Goal: Entertainment & Leisure: Browse casually

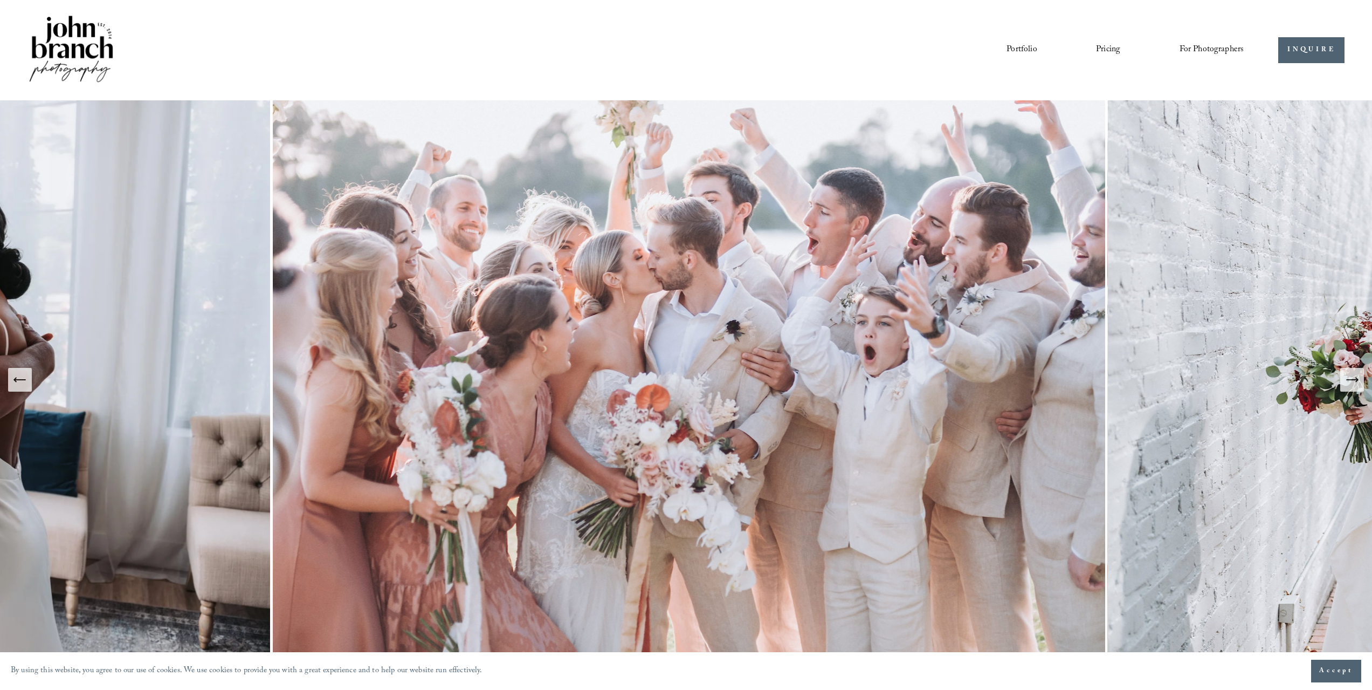
click at [684, 328] on img at bounding box center [689, 379] width 838 height 559
click at [1354, 384] on icon "Next Slide" at bounding box center [1352, 379] width 15 height 15
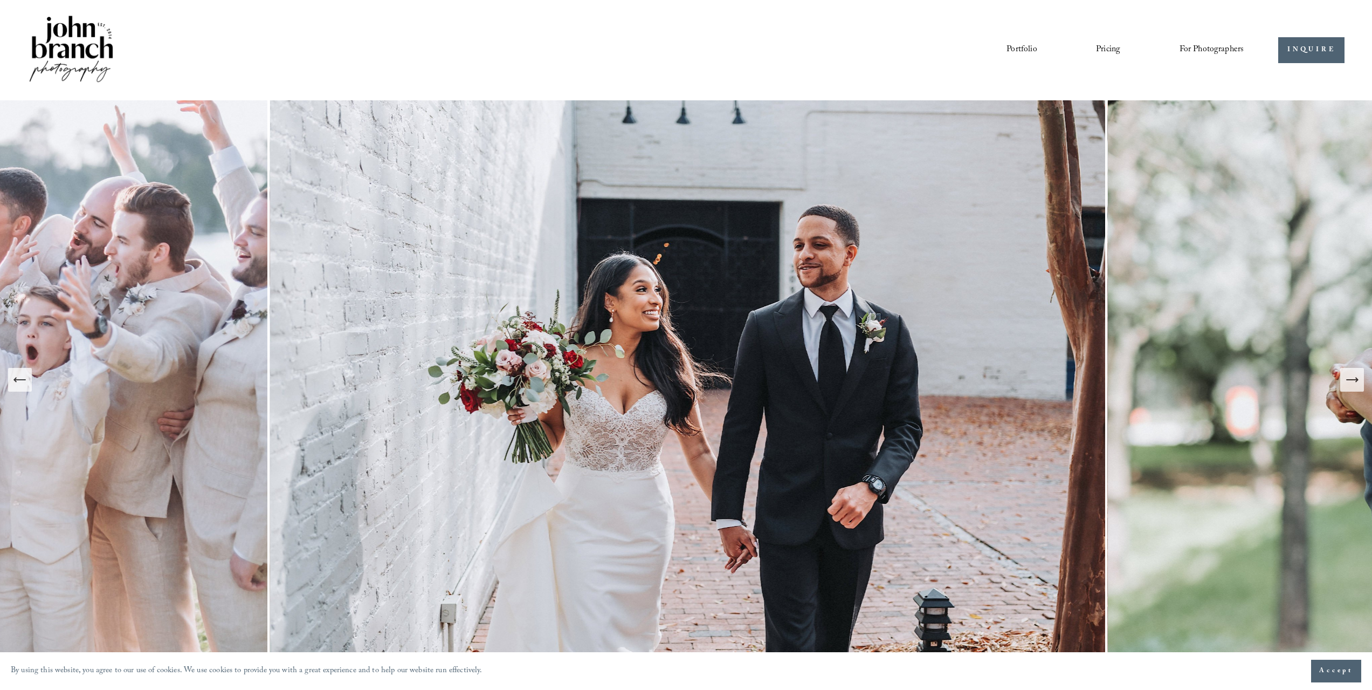
click at [1354, 378] on icon "Next Slide" at bounding box center [1352, 379] width 15 height 15
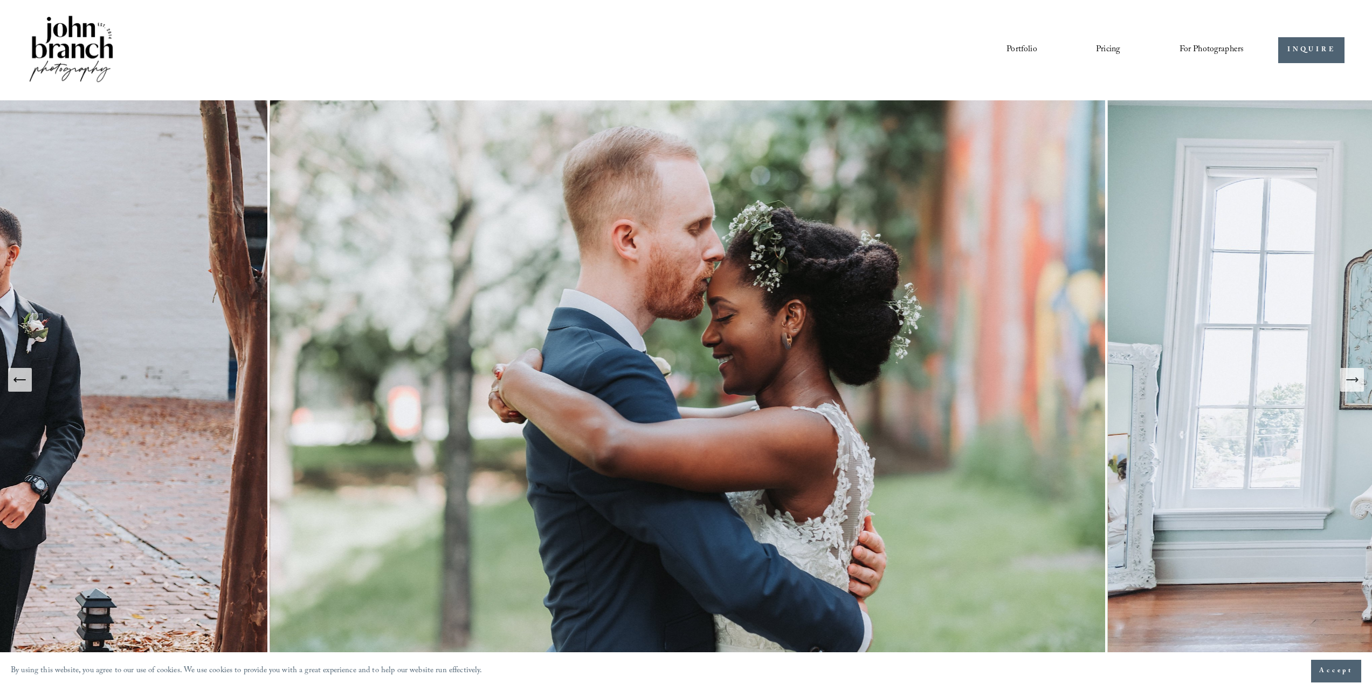
click at [1349, 381] on icon "Next Slide" at bounding box center [1352, 379] width 15 height 15
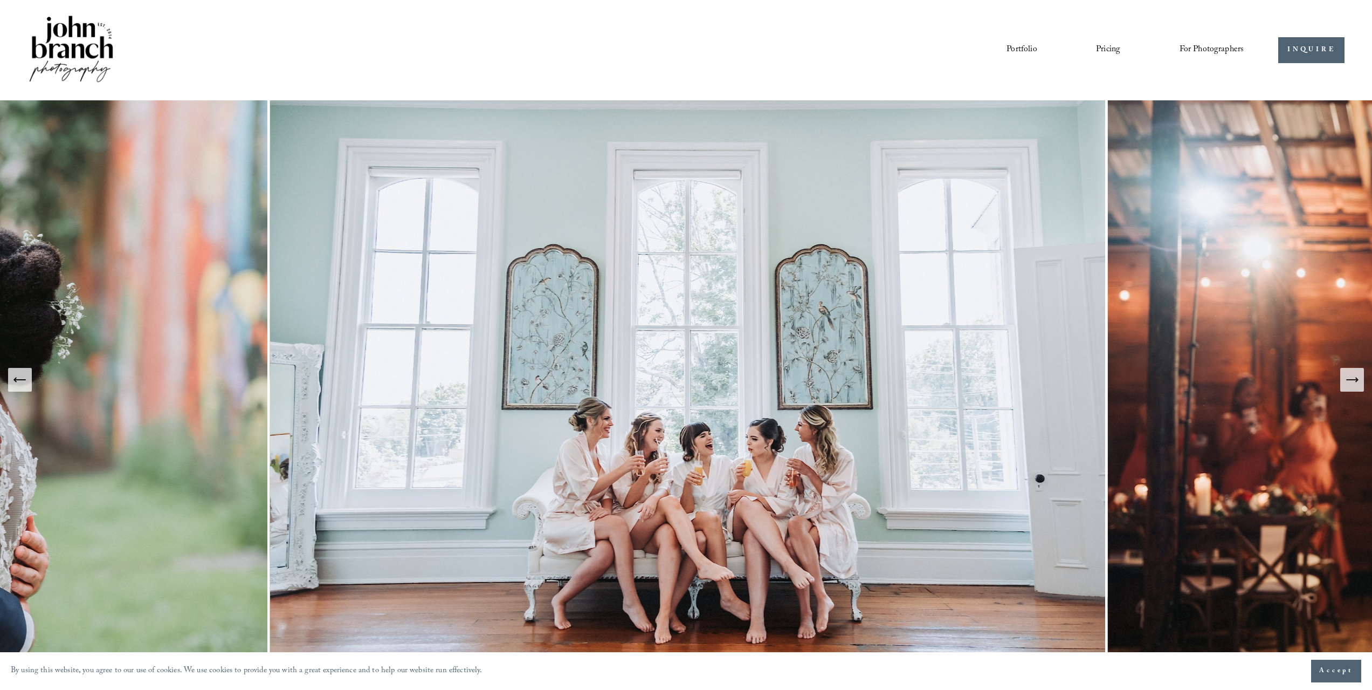
click at [1349, 381] on icon "Next Slide" at bounding box center [1352, 379] width 15 height 15
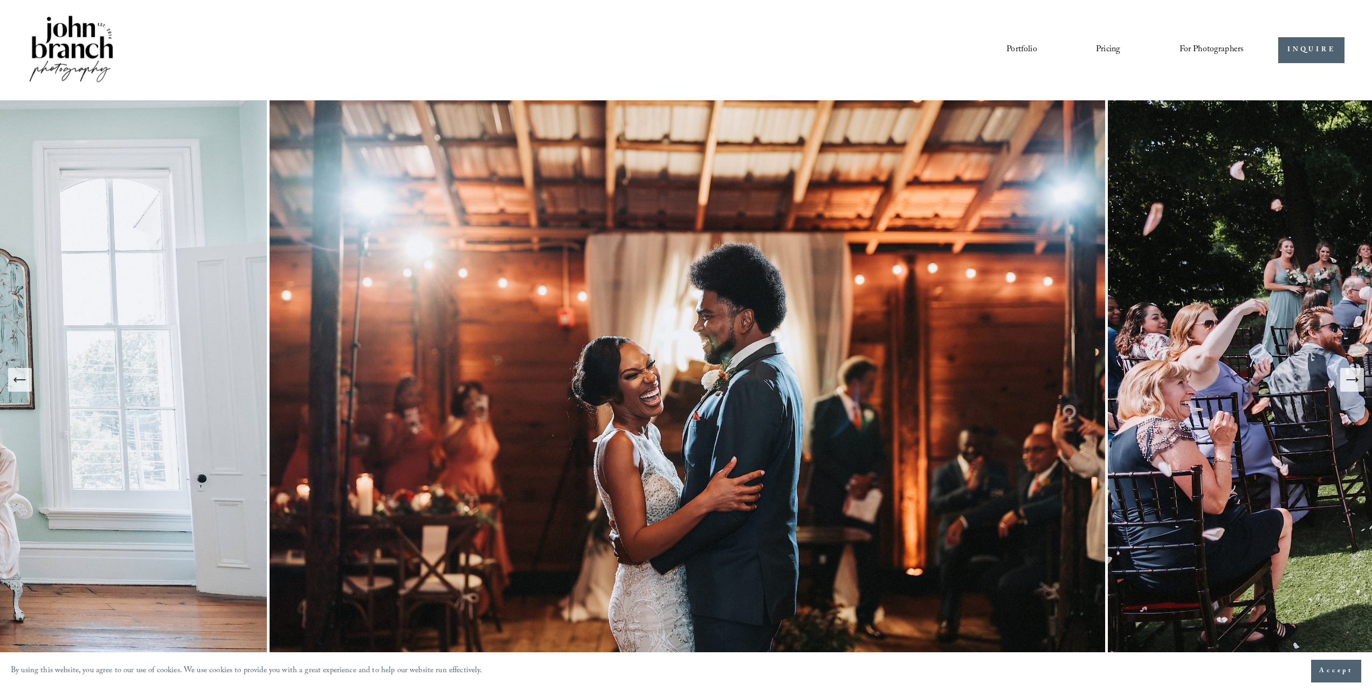
click at [1349, 381] on icon "Next Slide" at bounding box center [1352, 379] width 15 height 15
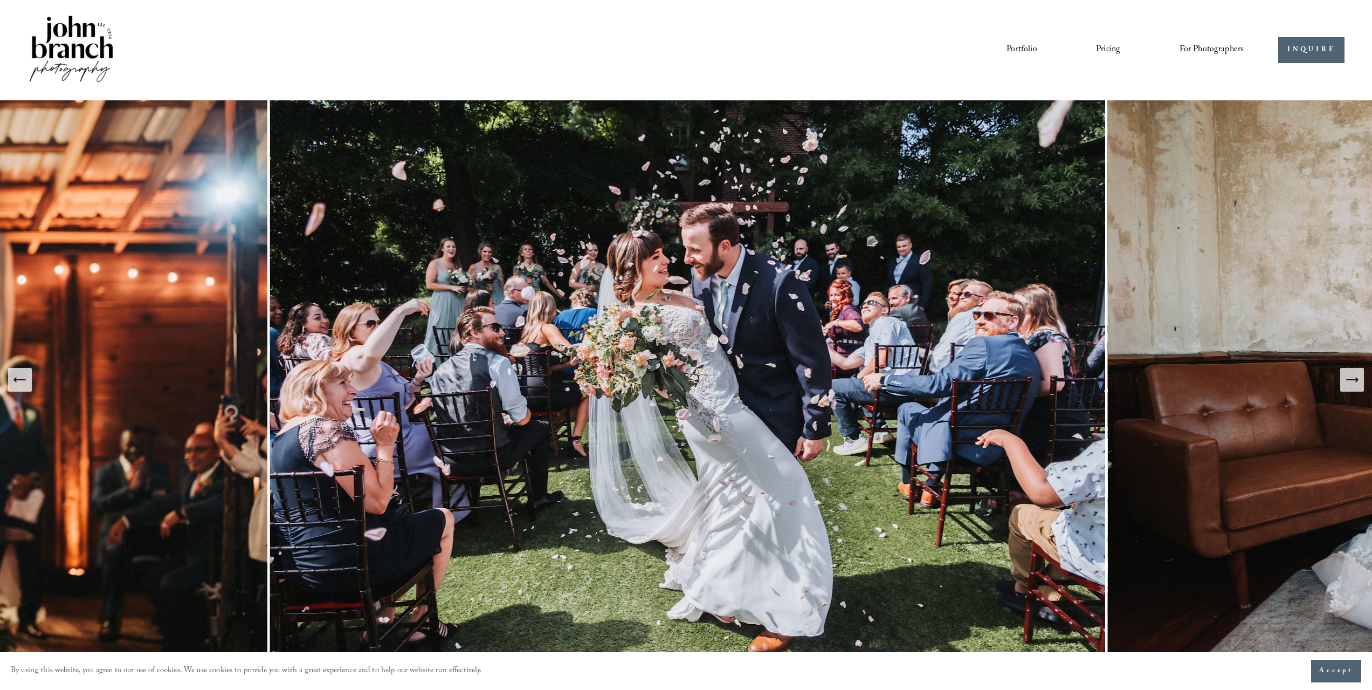
click at [1349, 381] on icon "Next Slide" at bounding box center [1352, 379] width 15 height 15
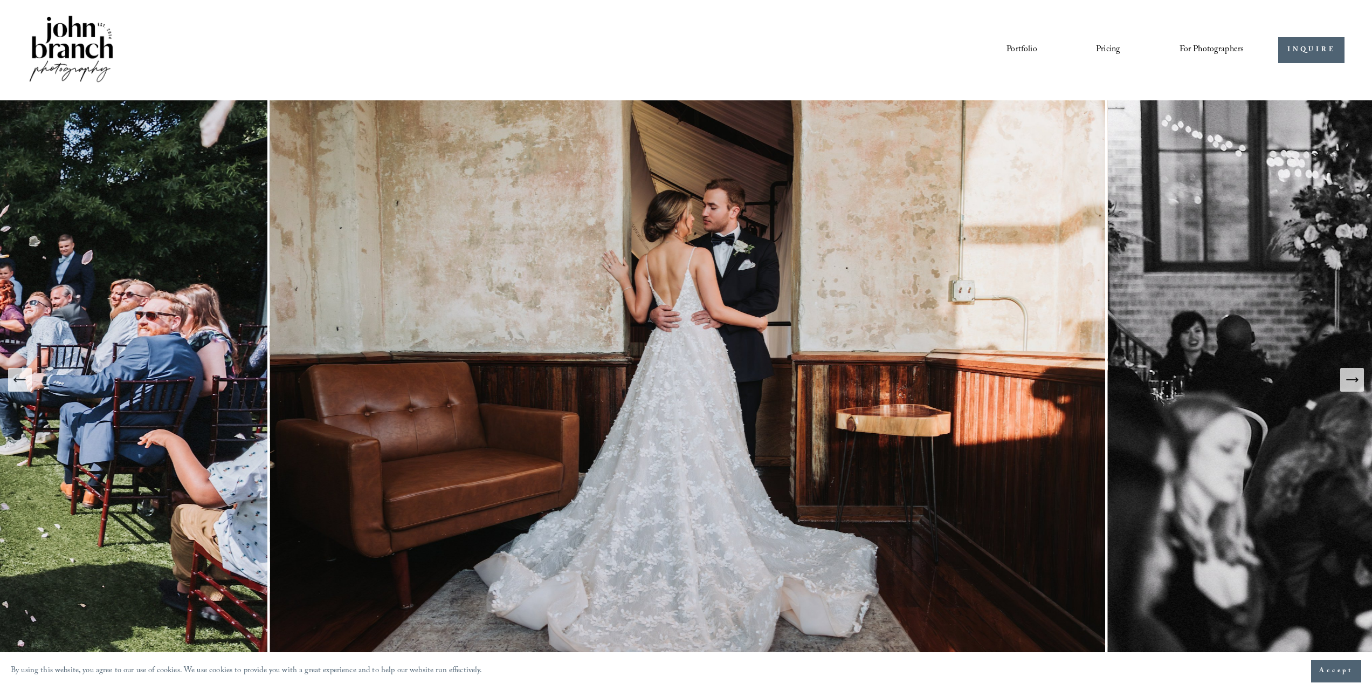
click at [1349, 381] on icon "Next Slide" at bounding box center [1352, 379] width 15 height 15
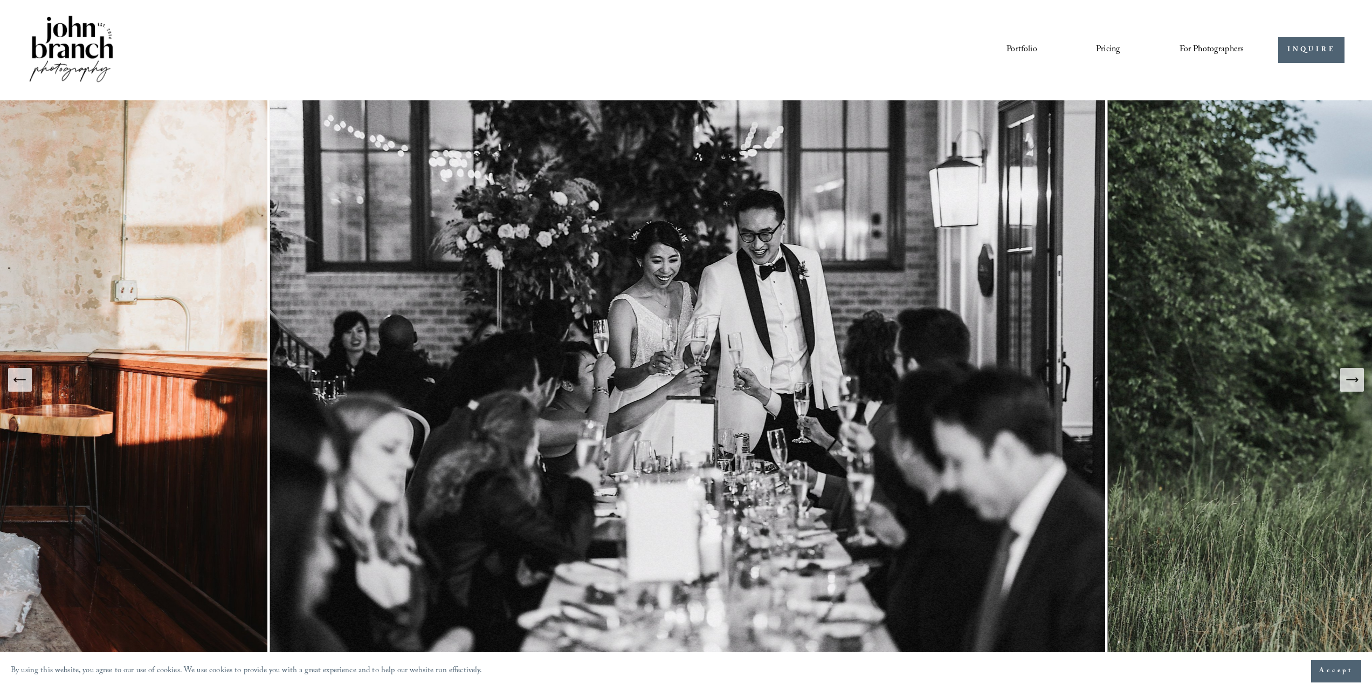
click at [1348, 382] on icon "Next Slide" at bounding box center [1352, 379] width 15 height 15
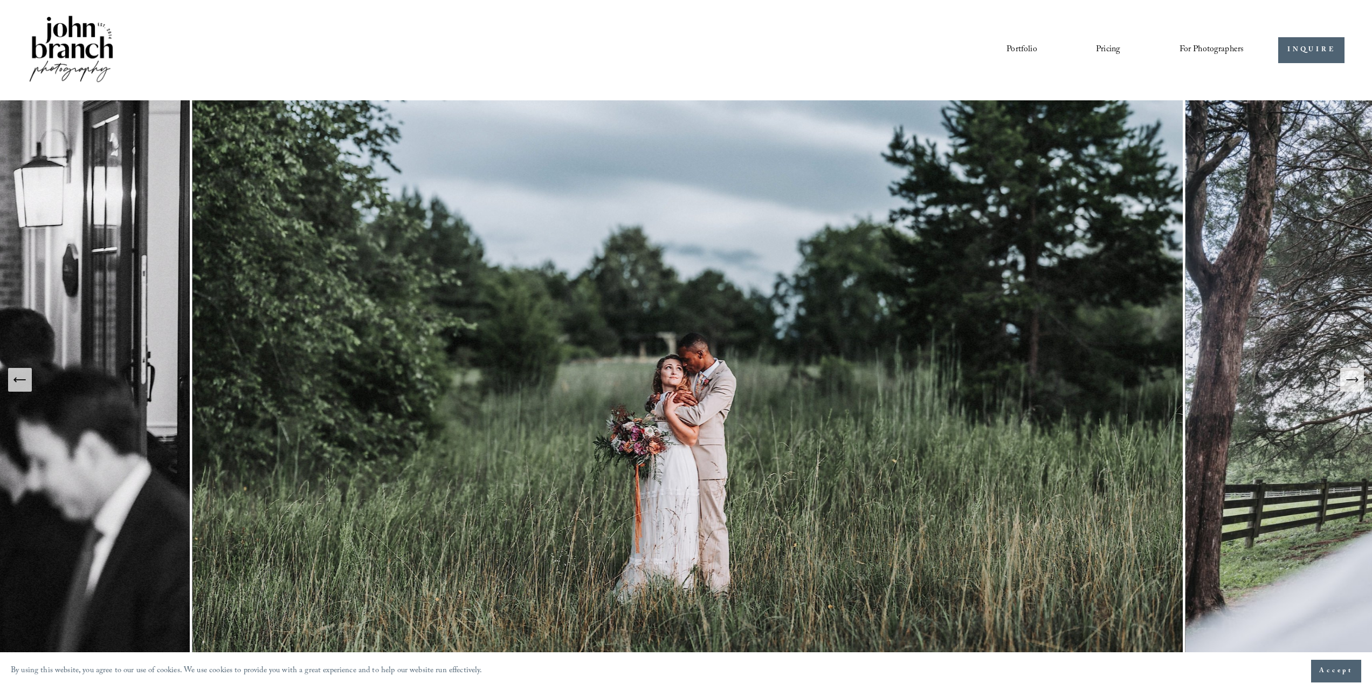
click at [1348, 382] on icon "Next Slide" at bounding box center [1352, 379] width 15 height 15
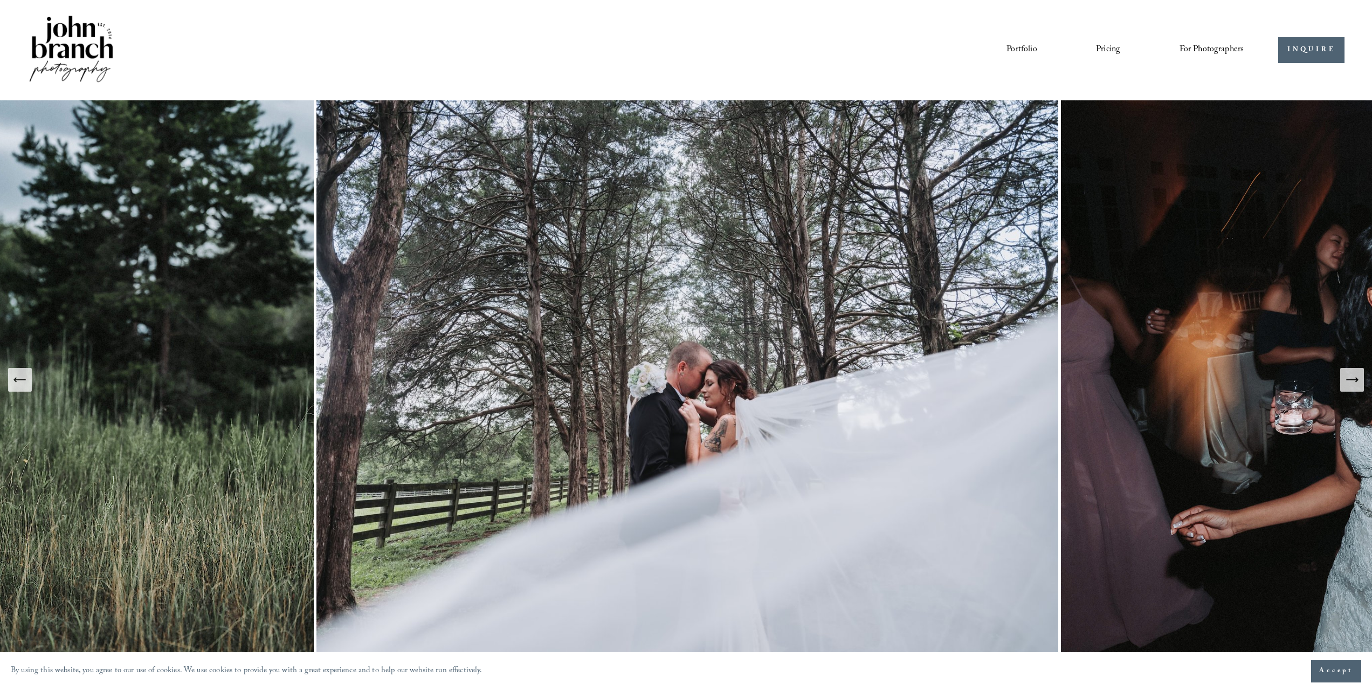
click at [1348, 382] on icon "Next Slide" at bounding box center [1352, 379] width 15 height 15
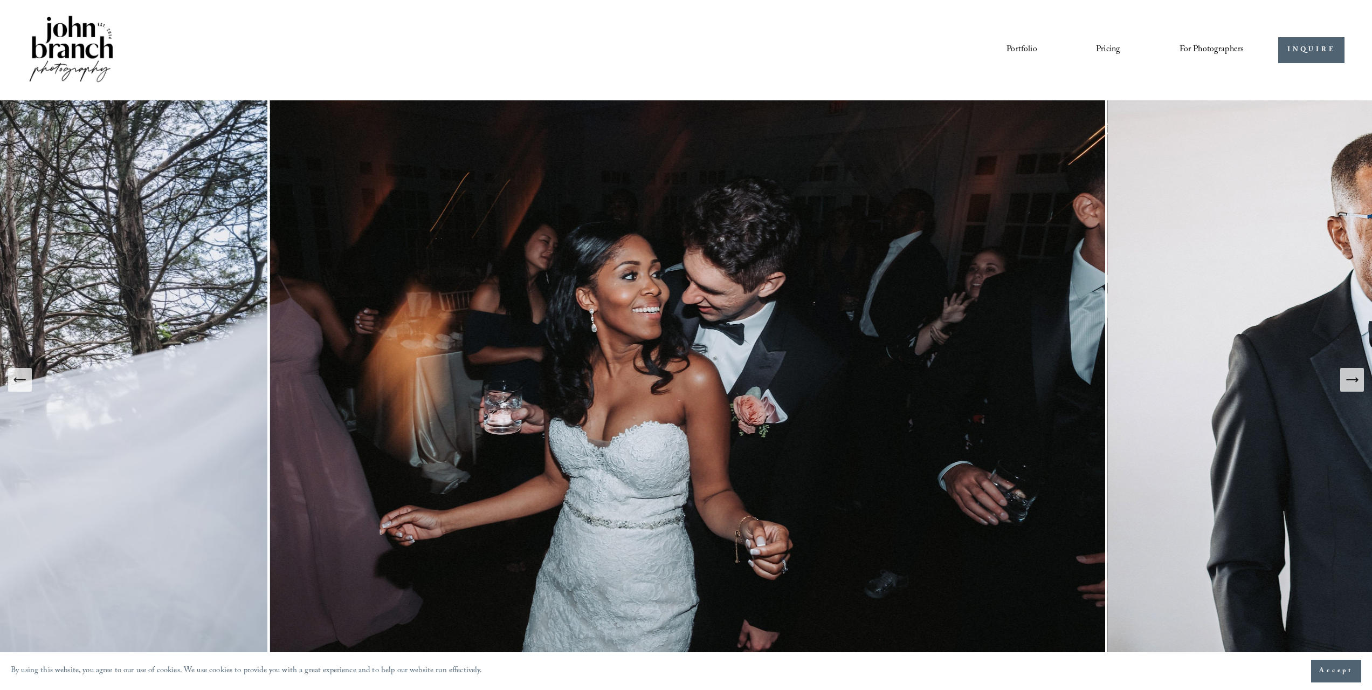
click at [1348, 382] on icon "Next Slide" at bounding box center [1352, 379] width 15 height 15
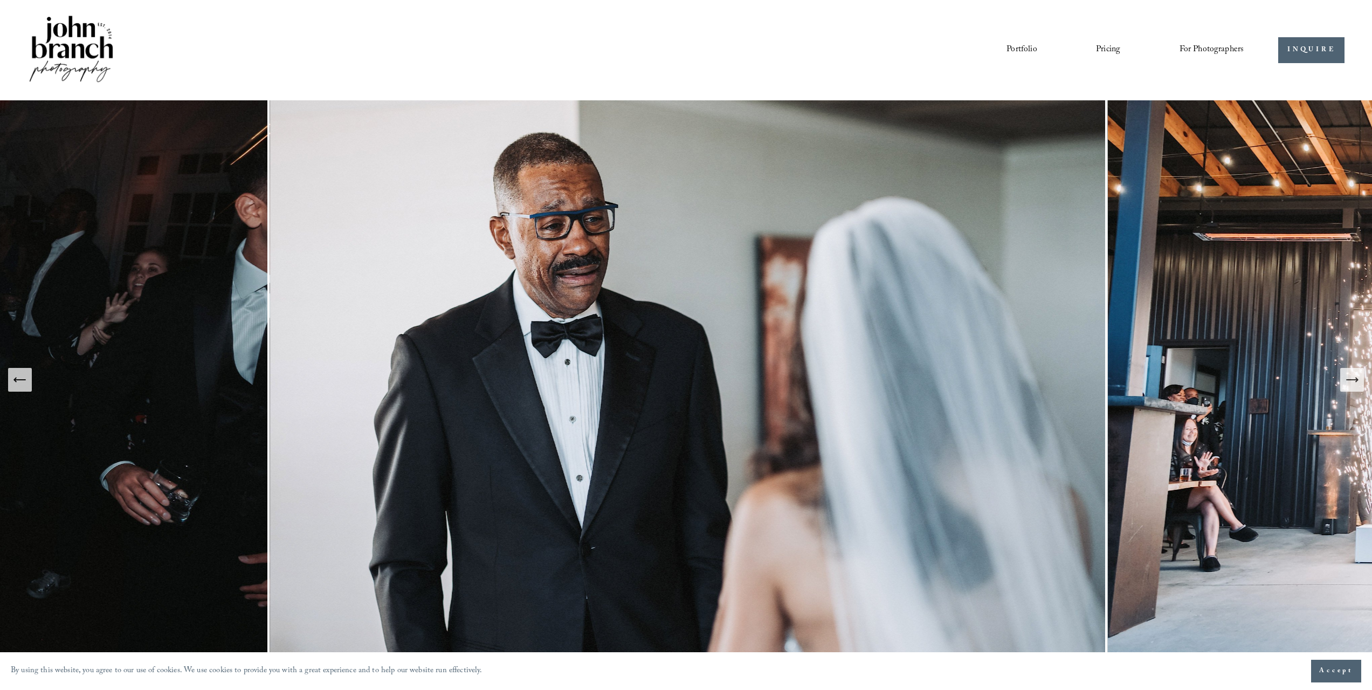
click at [1348, 382] on icon "Next Slide" at bounding box center [1352, 379] width 15 height 15
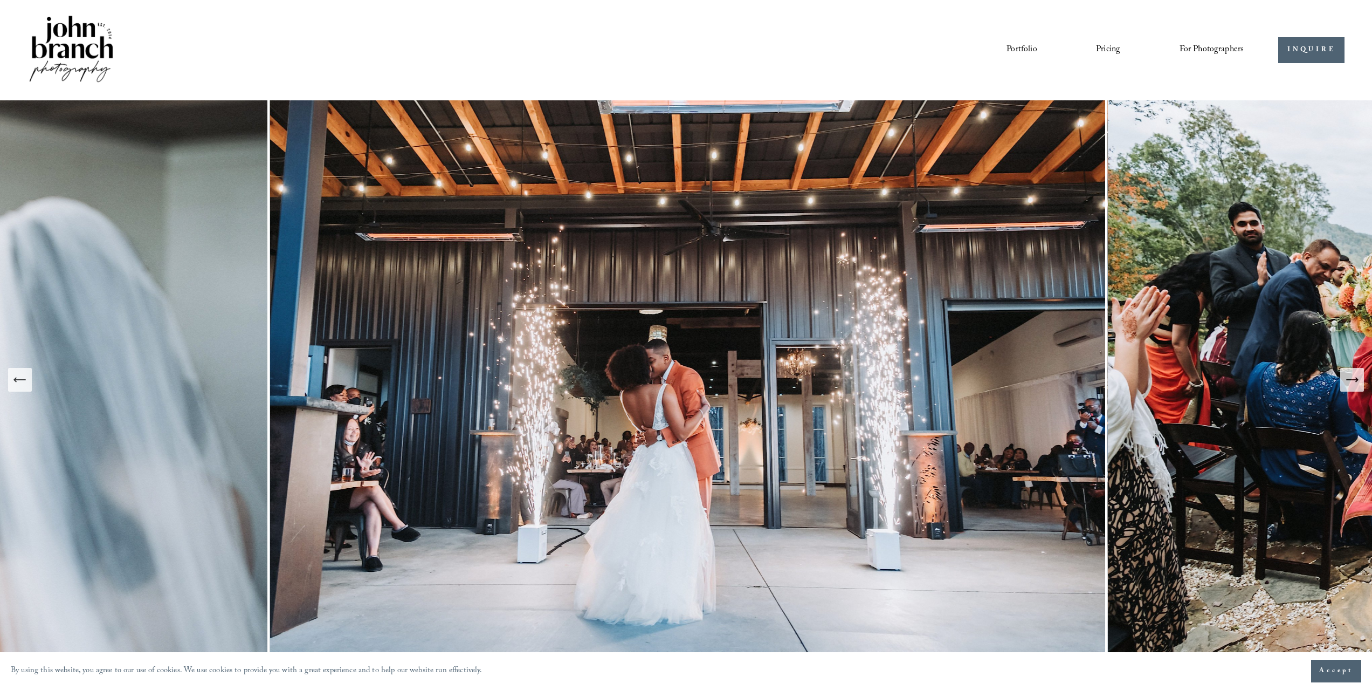
click at [1348, 382] on icon "Next Slide" at bounding box center [1352, 379] width 15 height 15
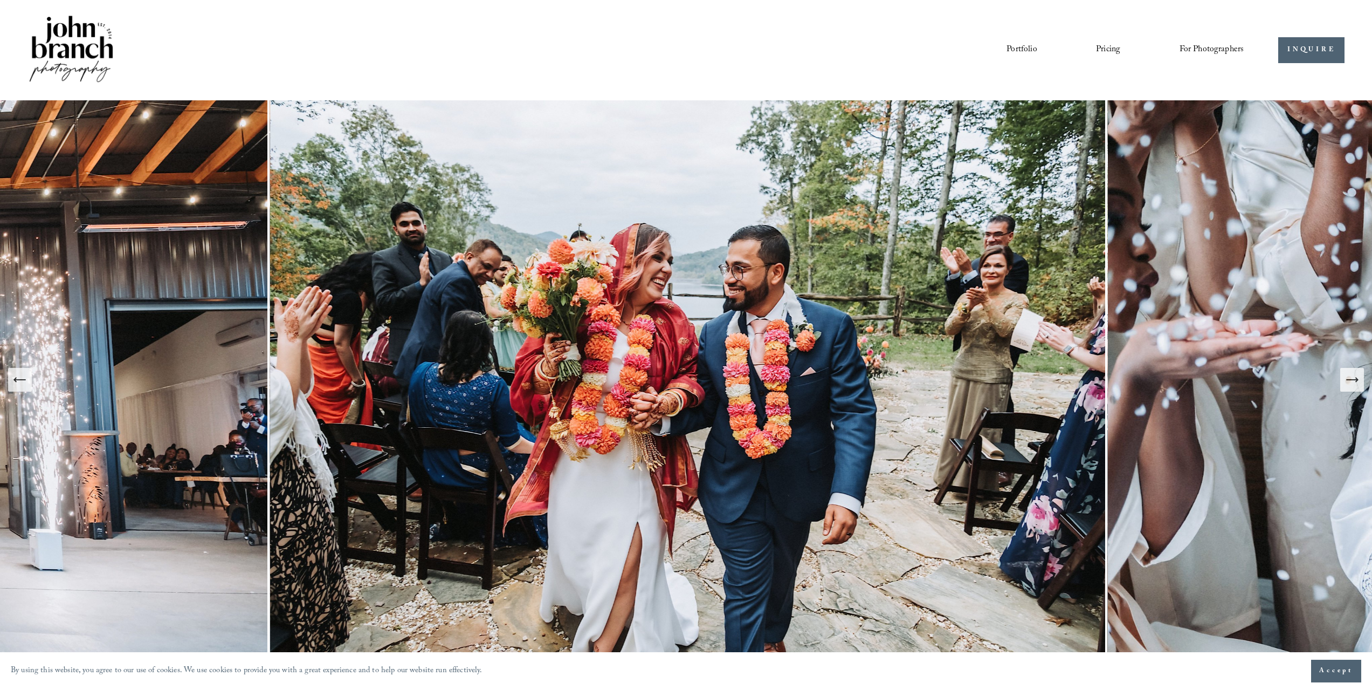
click at [1348, 382] on icon "Next Slide" at bounding box center [1352, 379] width 15 height 15
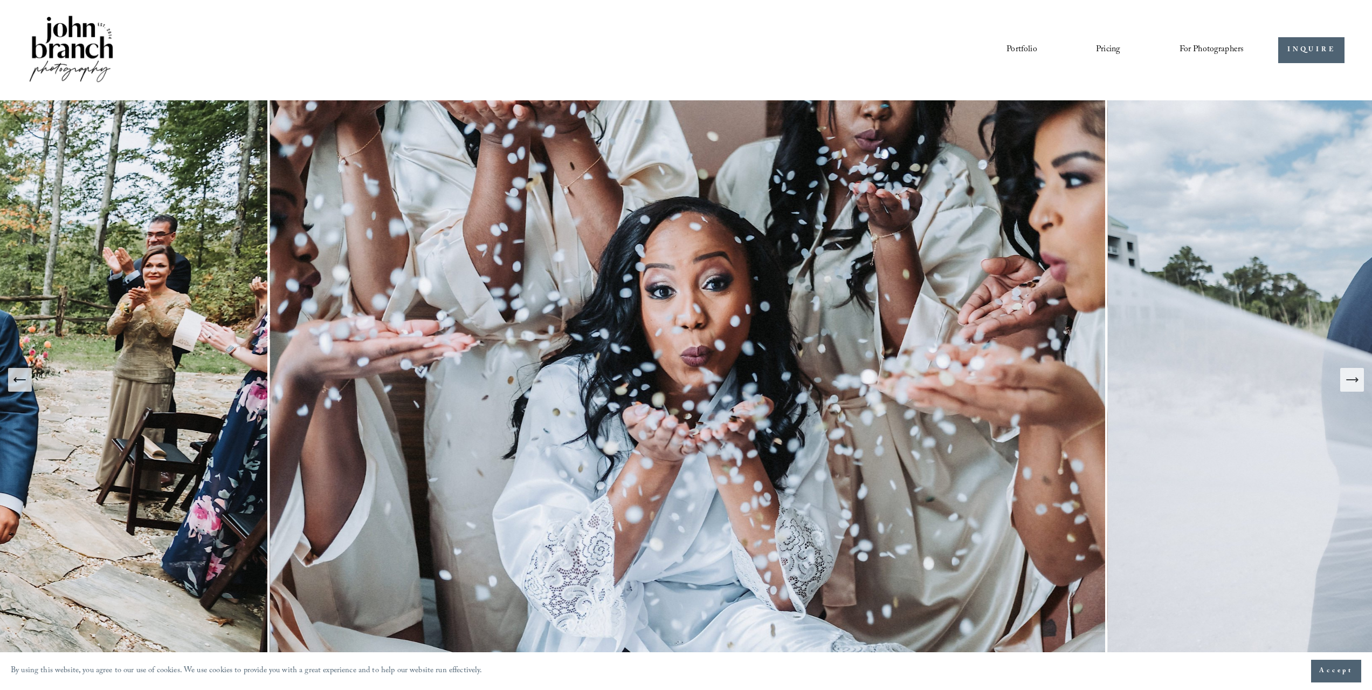
click at [1348, 382] on icon "Next Slide" at bounding box center [1352, 379] width 15 height 15
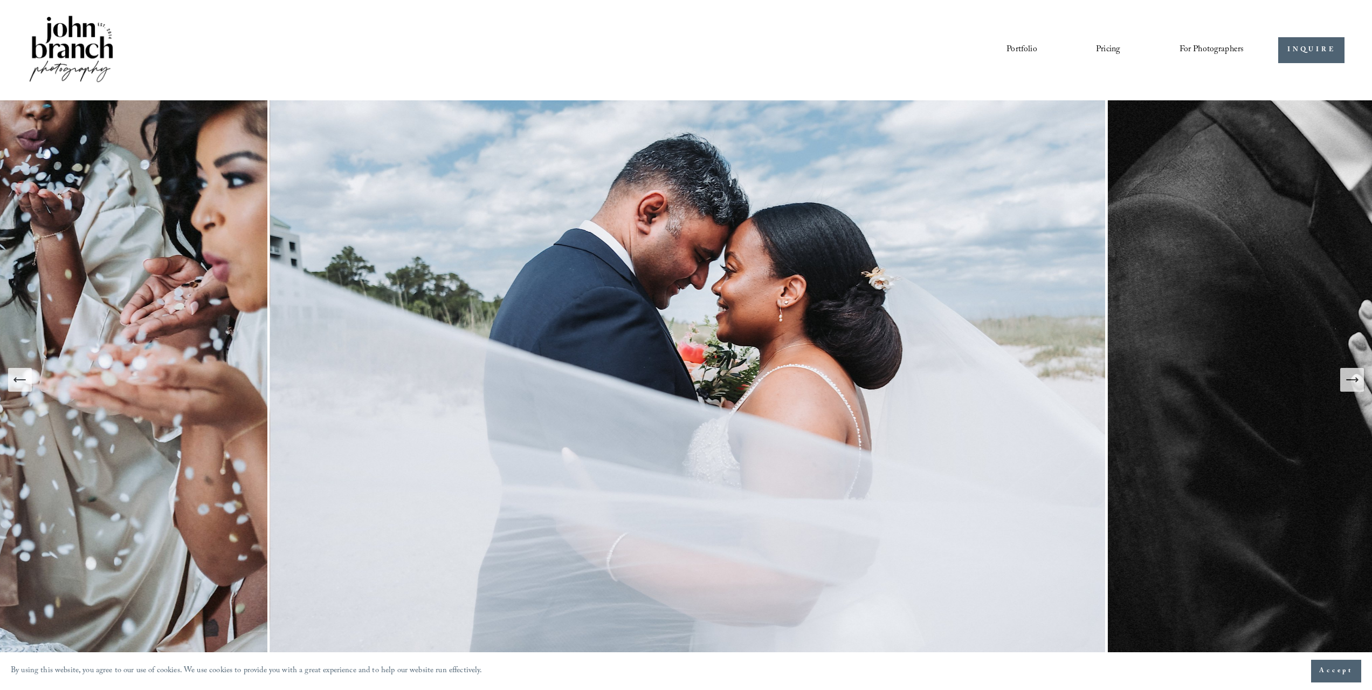
click at [1348, 382] on icon "Next Slide" at bounding box center [1352, 379] width 15 height 15
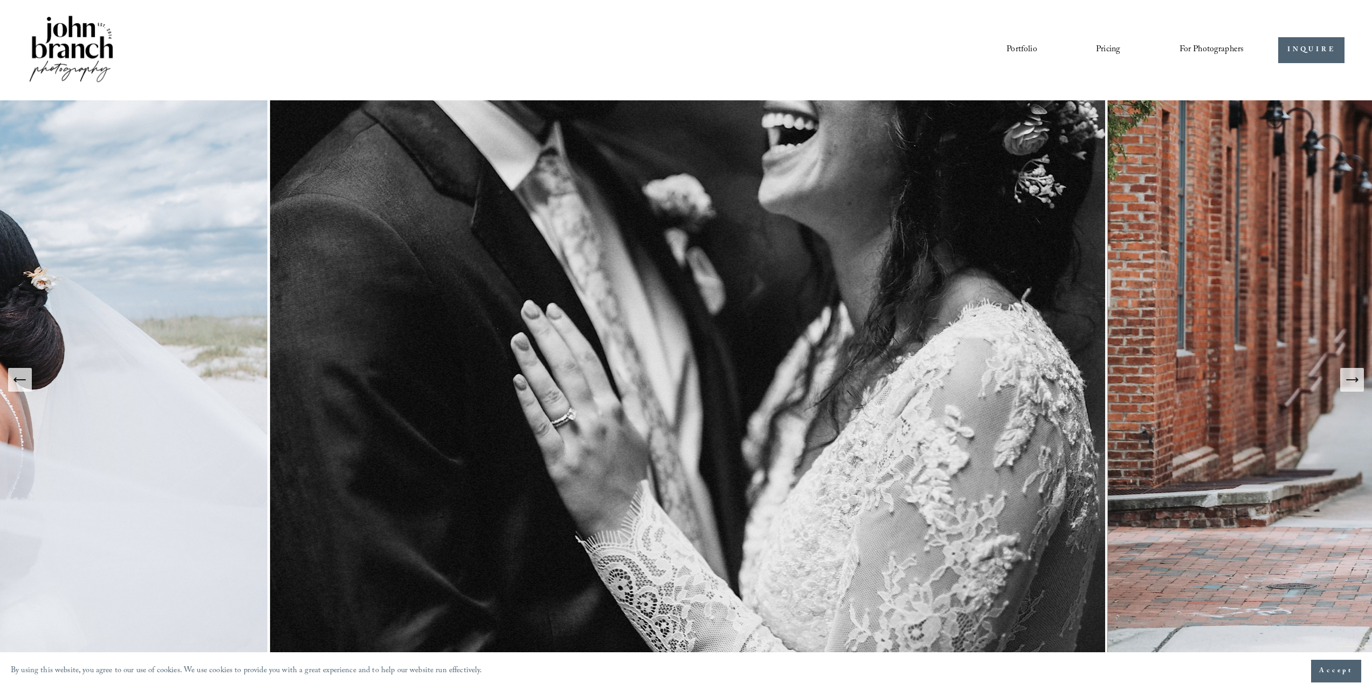
click at [1348, 382] on icon "Next Slide" at bounding box center [1352, 379] width 15 height 15
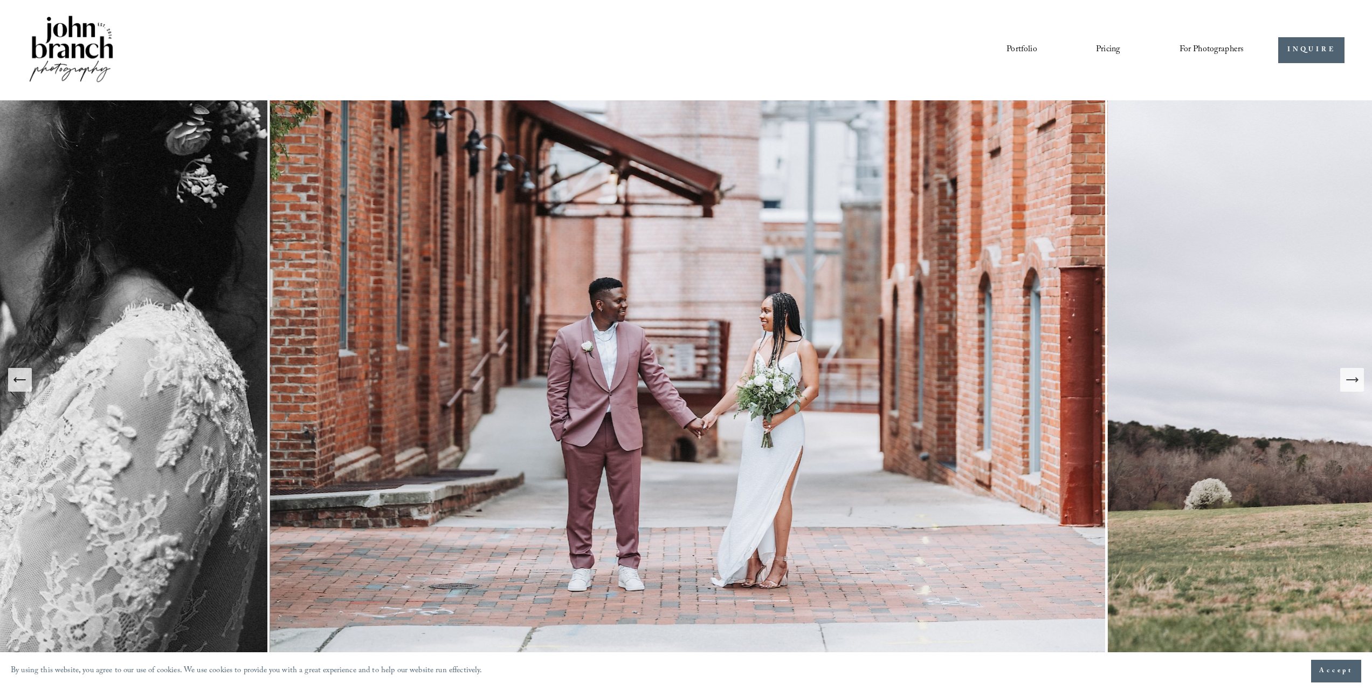
click at [28, 391] on button "Previous Slide" at bounding box center [20, 380] width 24 height 24
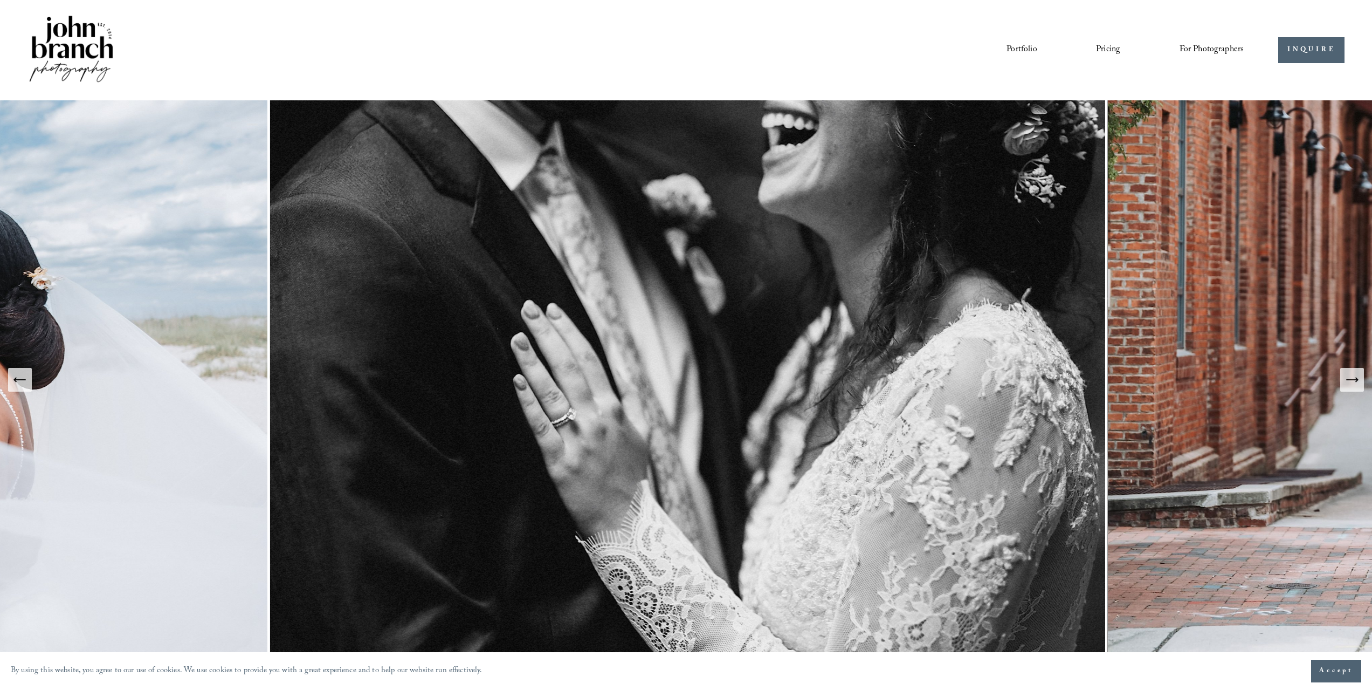
click at [1353, 376] on icon "Next Slide" at bounding box center [1352, 379] width 15 height 15
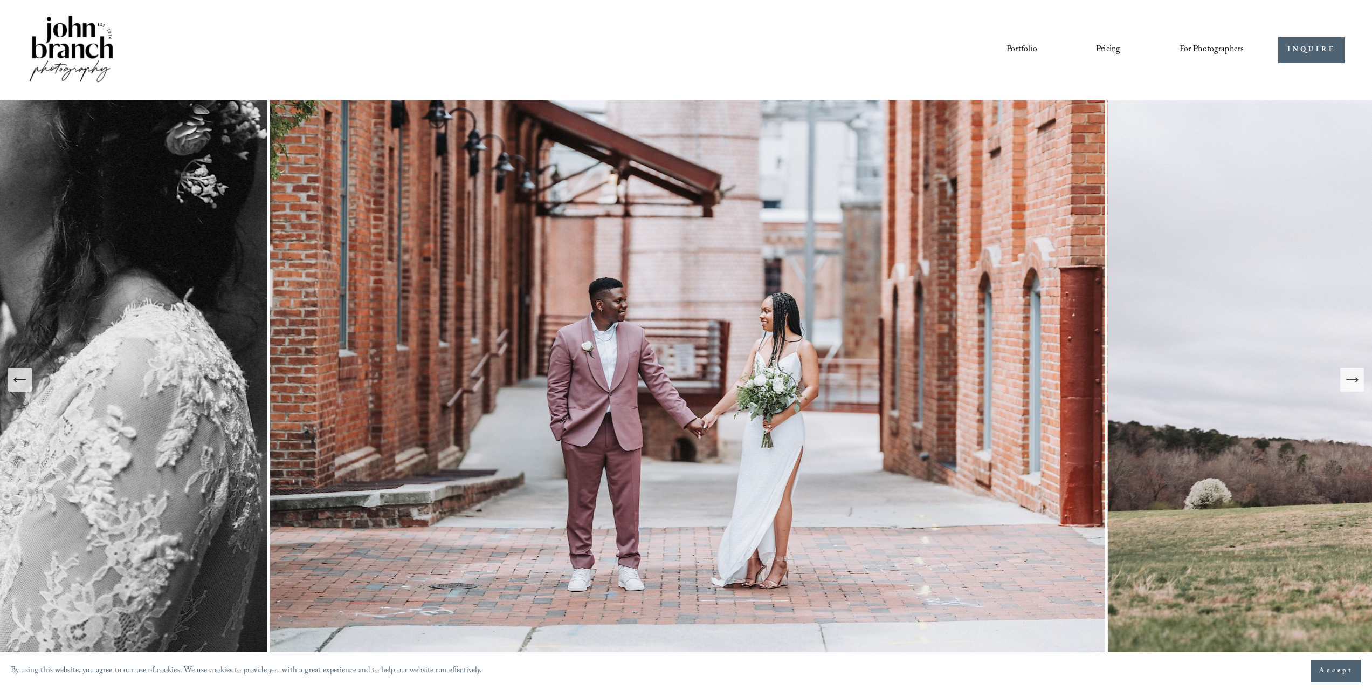
click at [1353, 376] on icon "Next Slide" at bounding box center [1352, 379] width 15 height 15
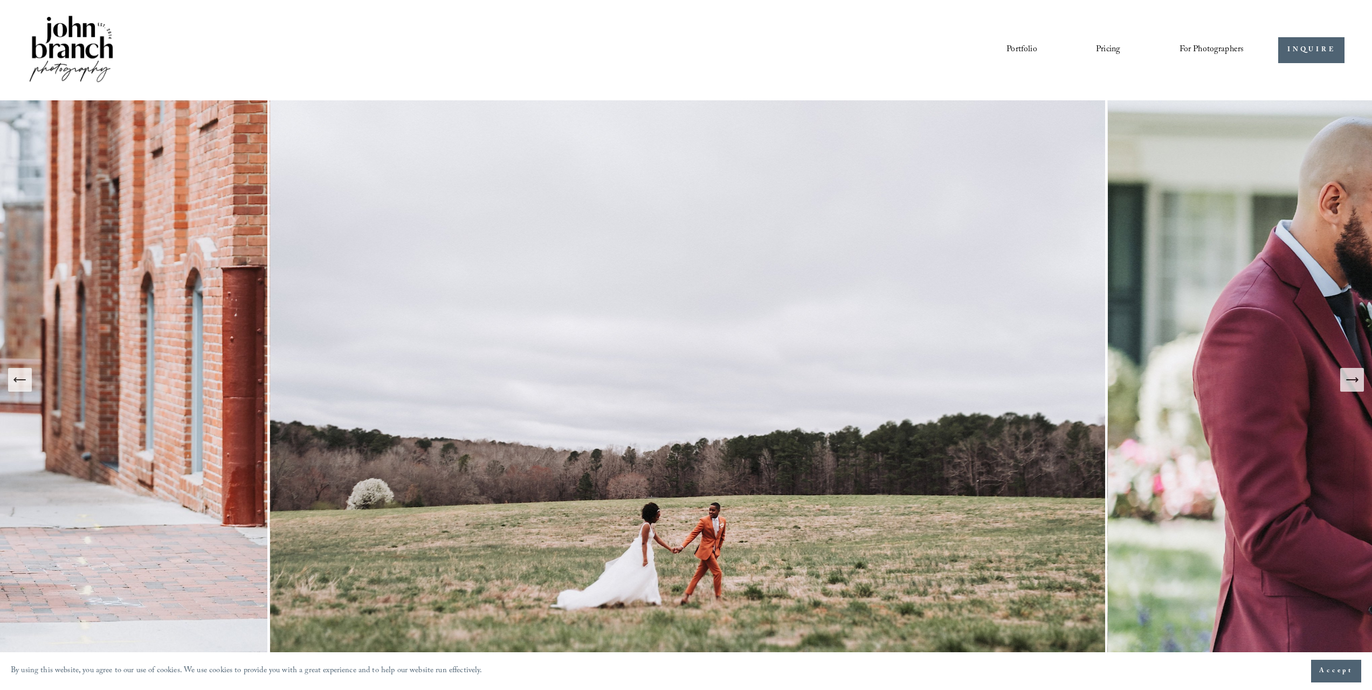
click at [1353, 376] on icon "Next Slide" at bounding box center [1352, 379] width 15 height 15
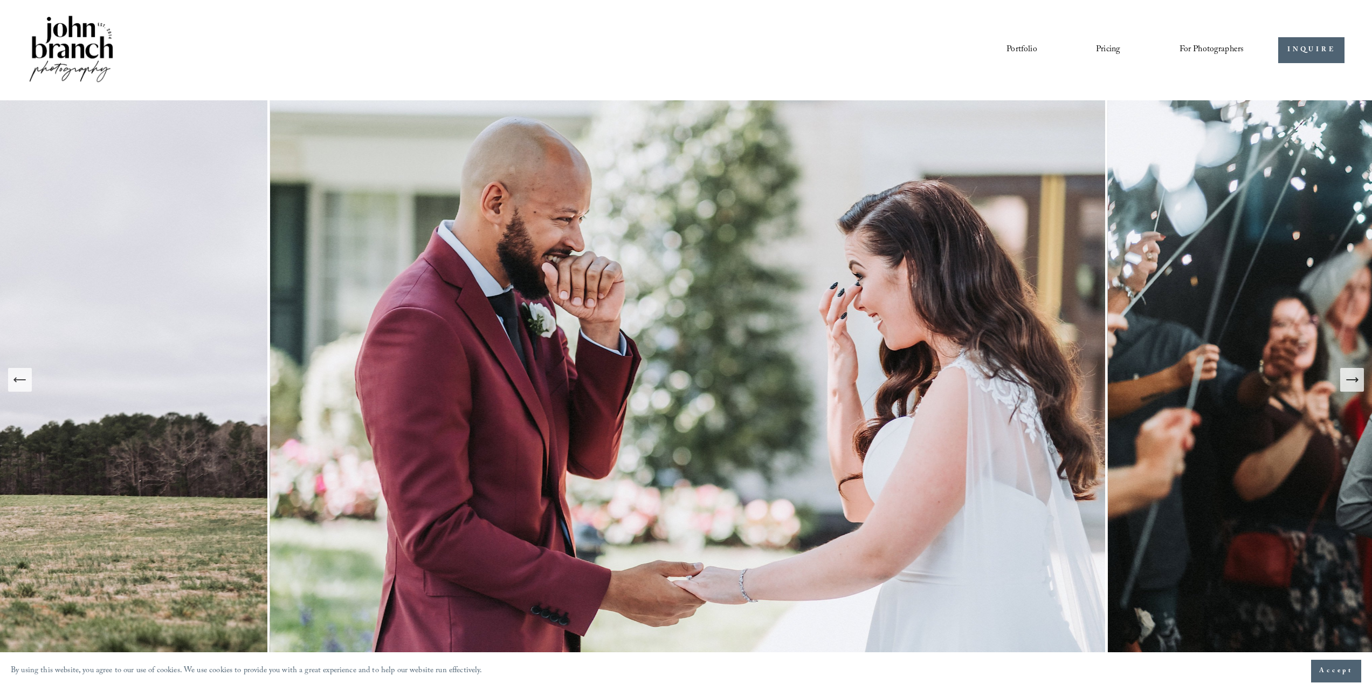
click at [1353, 376] on icon "Next Slide" at bounding box center [1352, 379] width 15 height 15
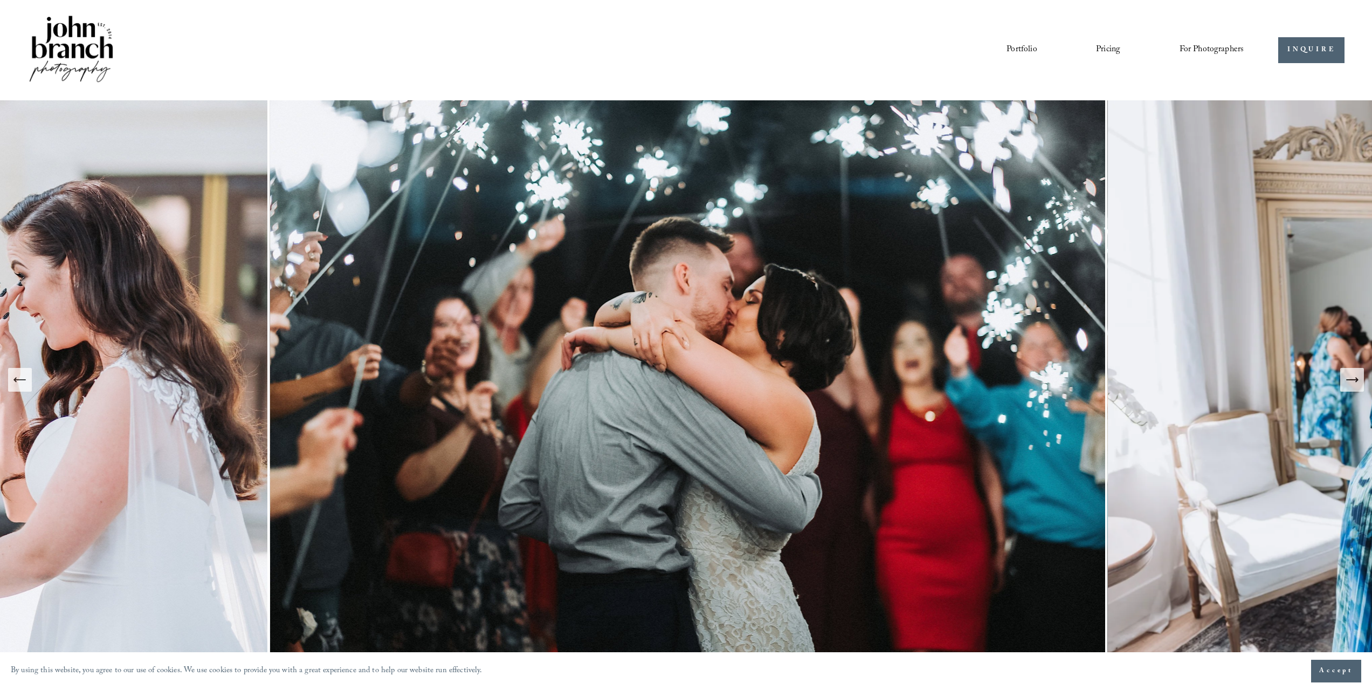
click at [1353, 376] on icon "Next Slide" at bounding box center [1352, 379] width 15 height 15
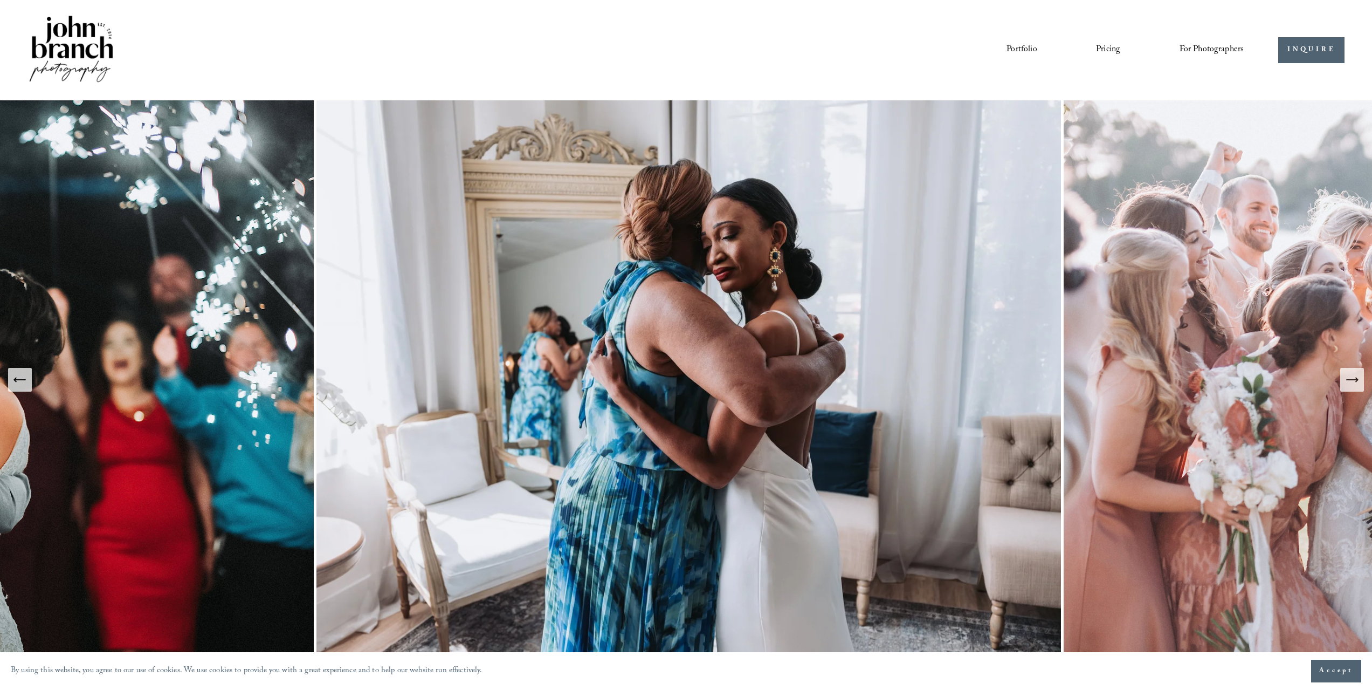
click at [1353, 376] on icon "Next Slide" at bounding box center [1352, 379] width 15 height 15
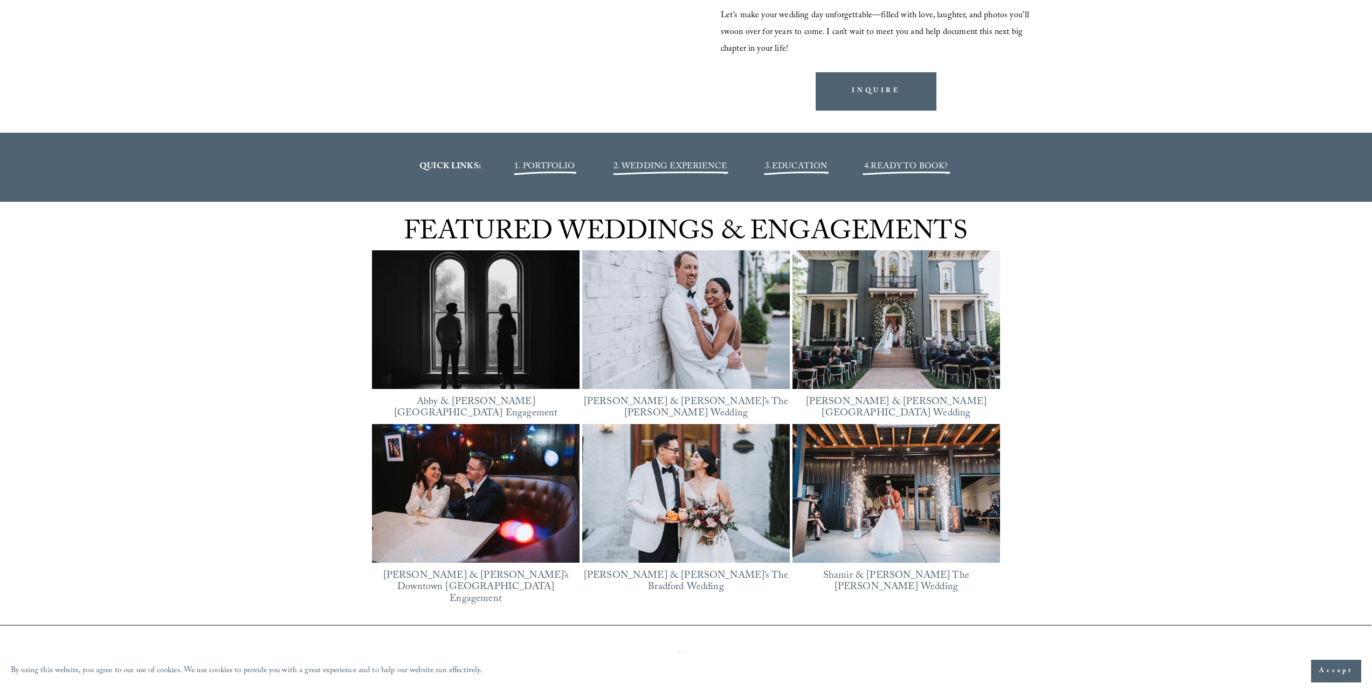
scroll to position [1560, 0]
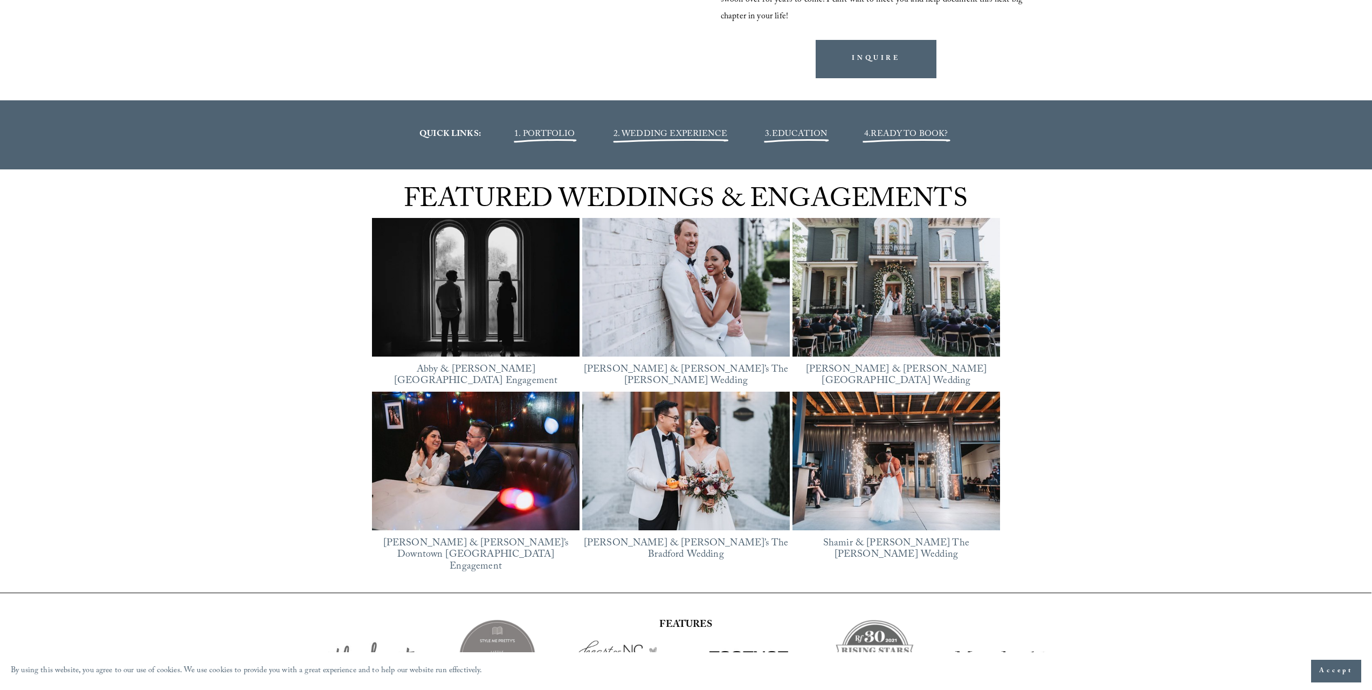
click at [720, 272] on img at bounding box center [686, 287] width 208 height 156
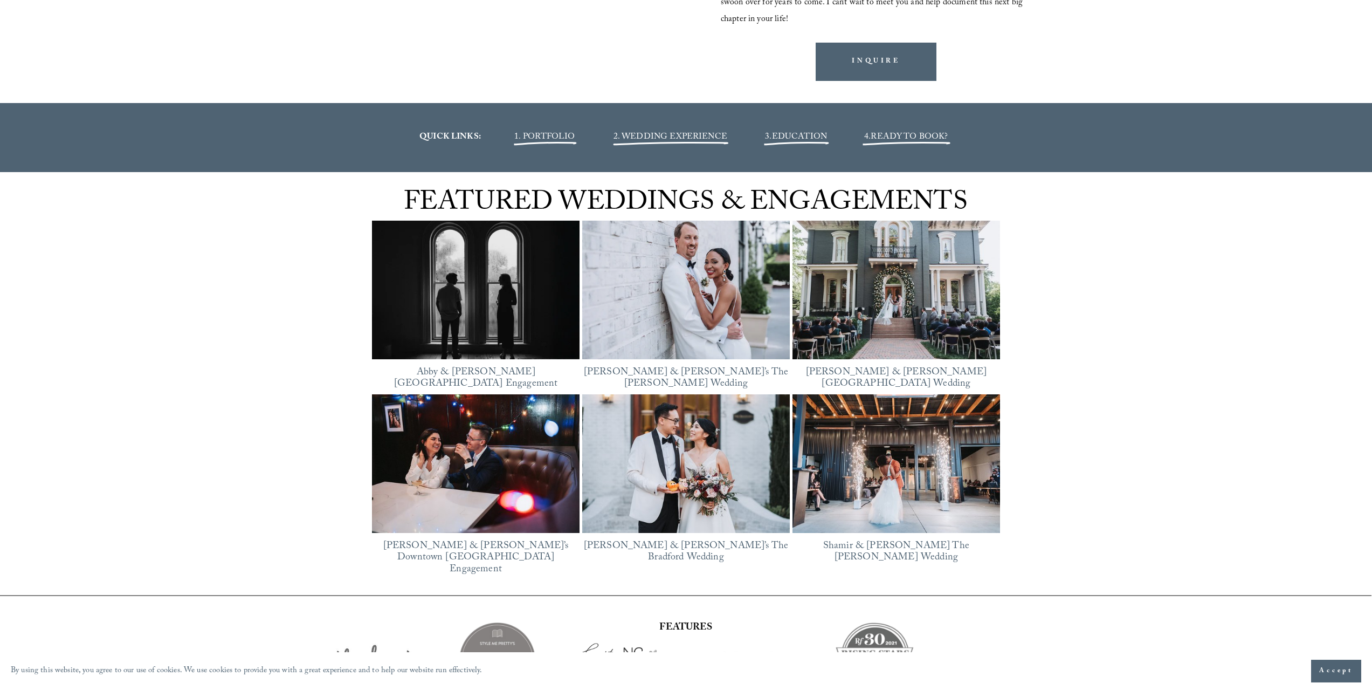
click at [492, 313] on img at bounding box center [476, 290] width 208 height 156
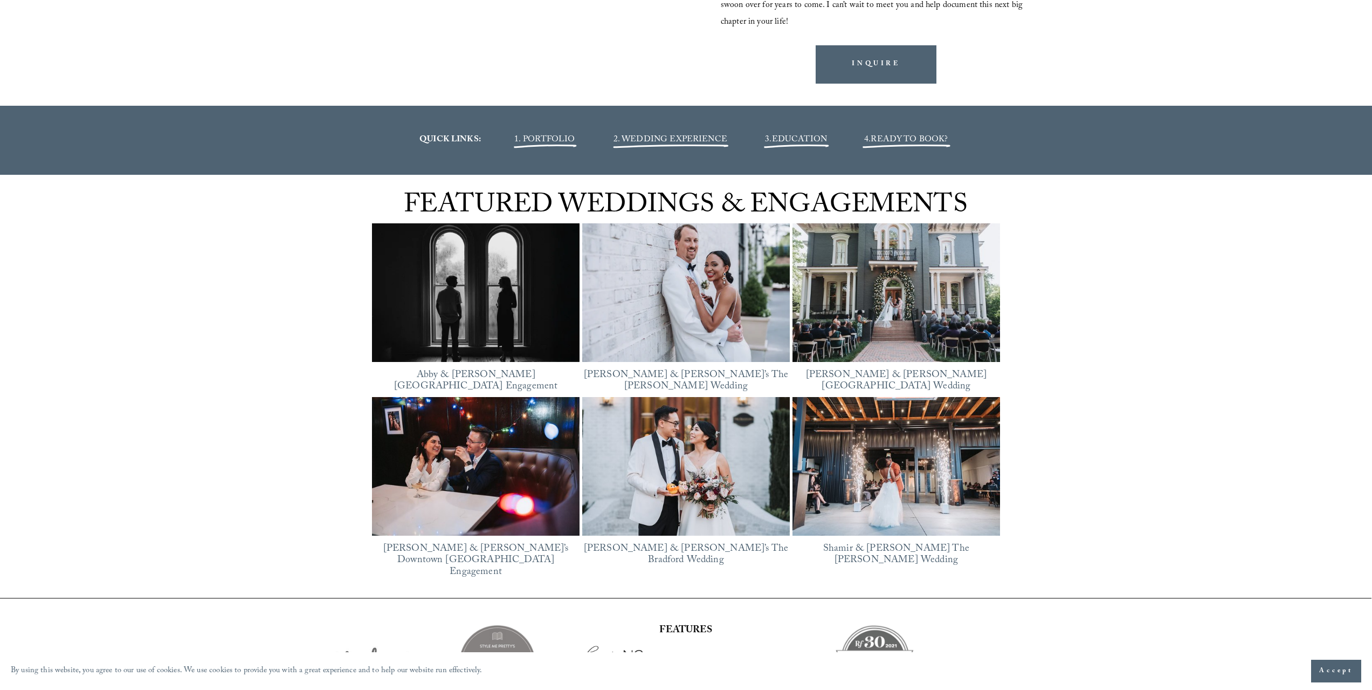
click at [478, 450] on img at bounding box center [476, 466] width 208 height 139
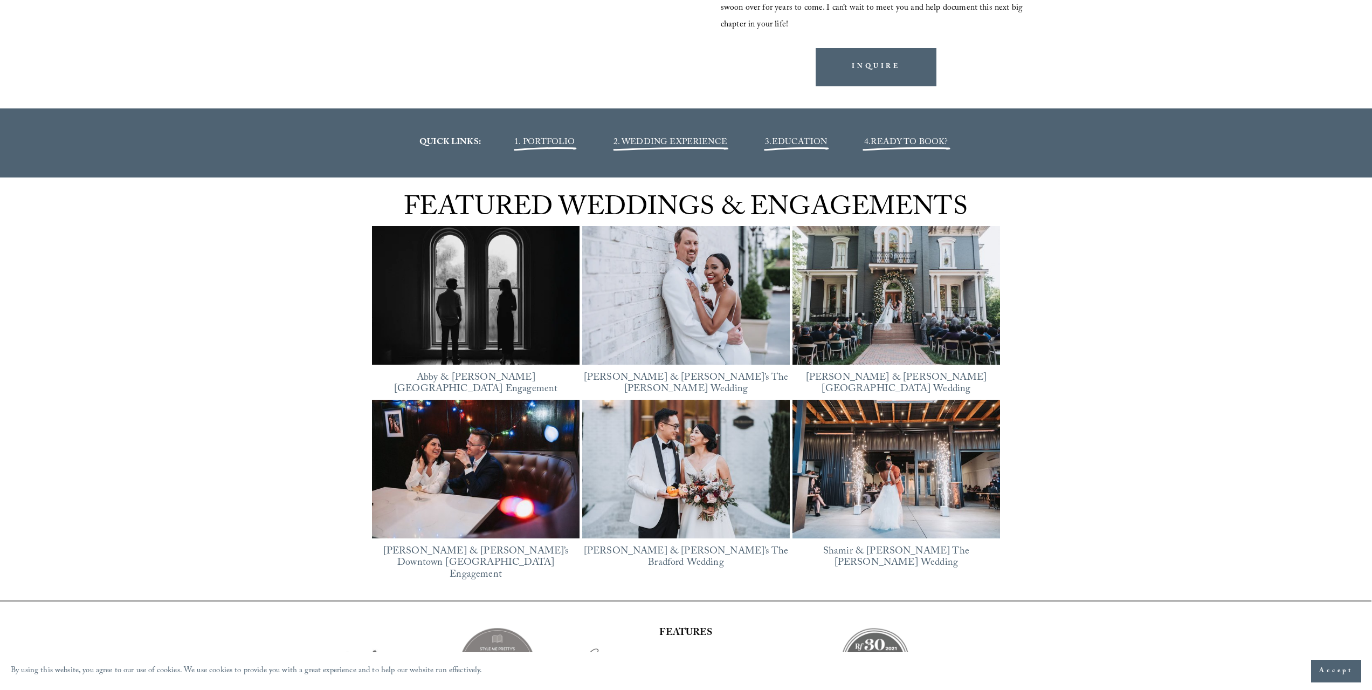
click at [454, 471] on img at bounding box center [476, 468] width 208 height 139
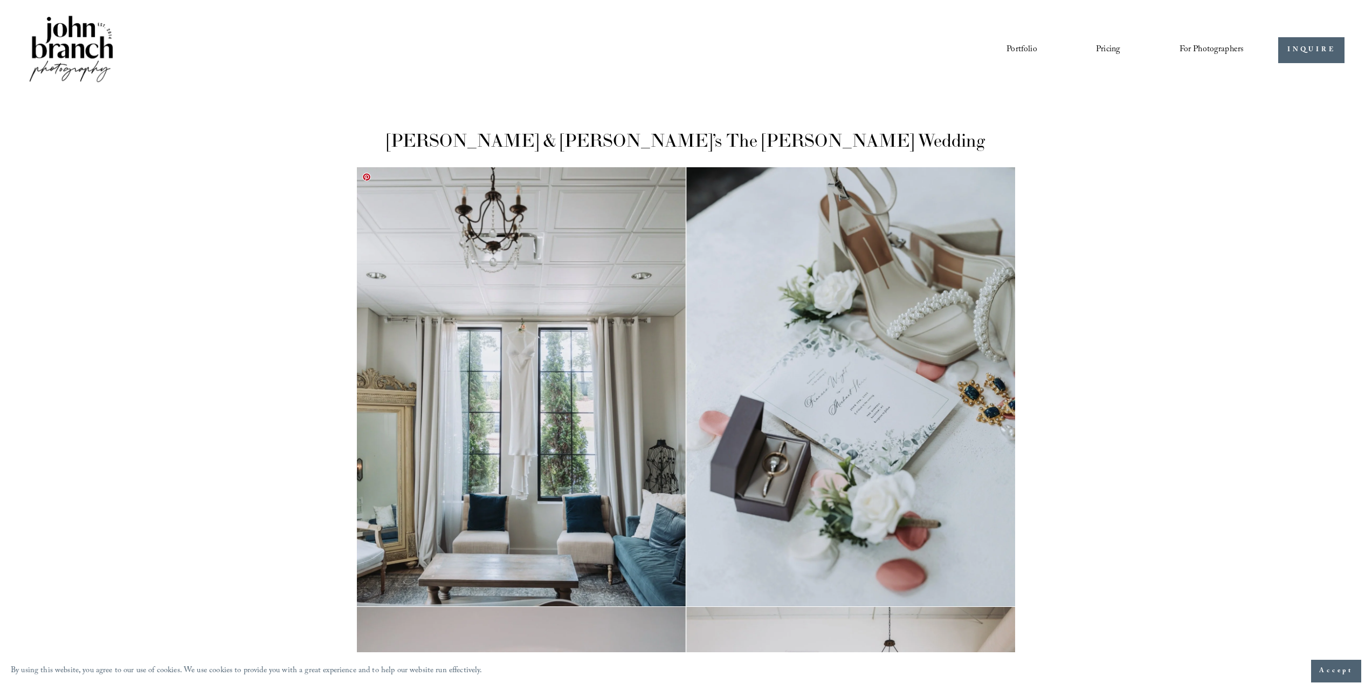
click at [578, 338] on img at bounding box center [686, 386] width 659 height 439
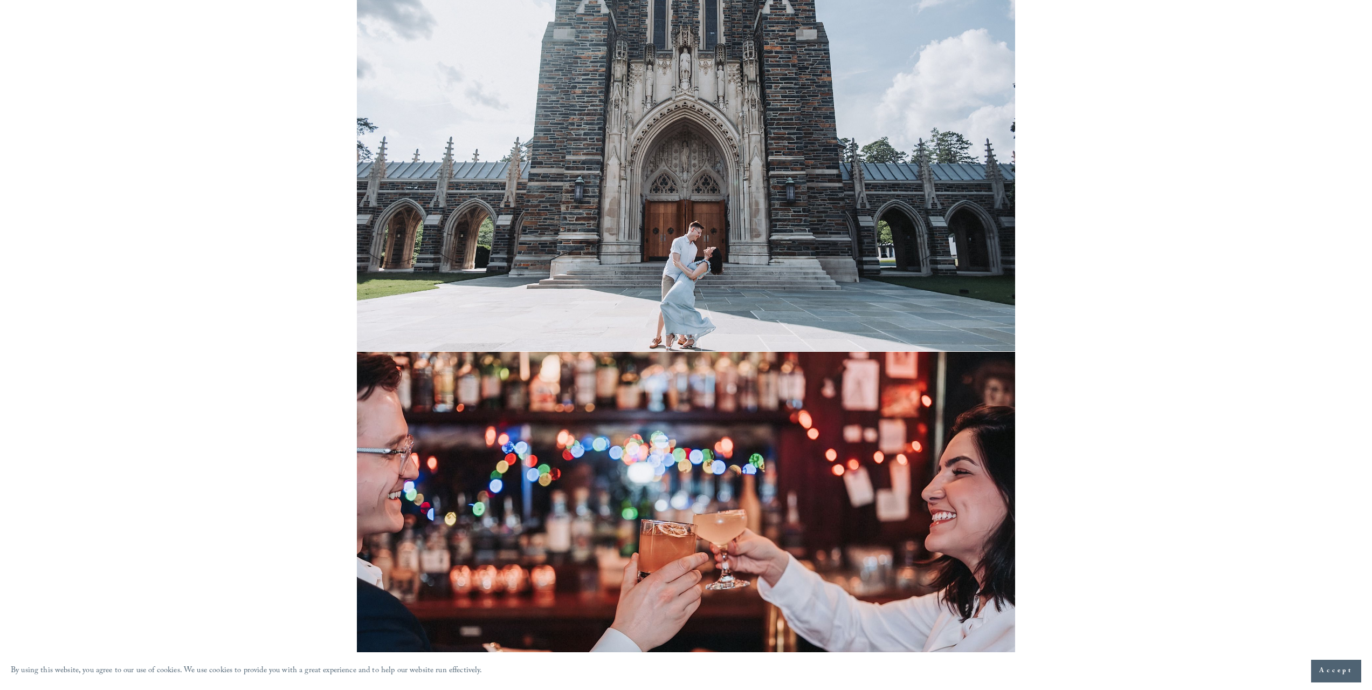
scroll to position [2862, 0]
